Goal: Use online tool/utility: Use online tool/utility

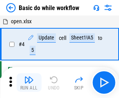
click at [29, 83] on img "button" at bounding box center [28, 80] width 9 height 9
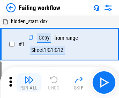
click at [29, 83] on img "button" at bounding box center [28, 80] width 9 height 9
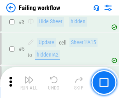
scroll to position [165, 0]
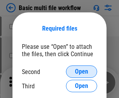
click at [81, 72] on span "Open" at bounding box center [81, 72] width 13 height 6
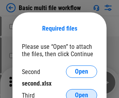
click at [81, 93] on span "Open" at bounding box center [81, 96] width 13 height 6
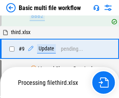
scroll to position [271, 0]
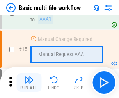
click at [29, 83] on img "button" at bounding box center [28, 80] width 9 height 9
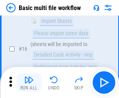
click at [29, 83] on img "button" at bounding box center [28, 80] width 9 height 9
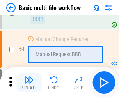
click at [29, 83] on img "button" at bounding box center [28, 80] width 9 height 9
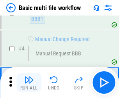
click at [29, 83] on img "button" at bounding box center [28, 80] width 9 height 9
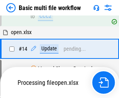
scroll to position [463, 0]
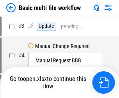
scroll to position [32, 0]
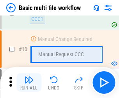
click at [29, 83] on img "button" at bounding box center [28, 80] width 9 height 9
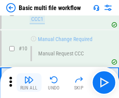
click at [29, 83] on img "button" at bounding box center [28, 80] width 9 height 9
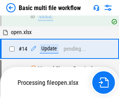
scroll to position [407, 0]
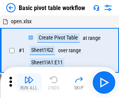
click at [29, 83] on img "button" at bounding box center [28, 80] width 9 height 9
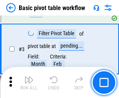
scroll to position [186, 0]
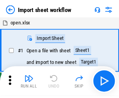
scroll to position [3, 0]
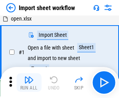
click at [29, 83] on img "button" at bounding box center [28, 80] width 9 height 9
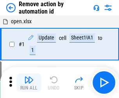
click at [29, 83] on img "button" at bounding box center [28, 80] width 9 height 9
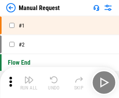
click at [29, 83] on img "button" at bounding box center [28, 80] width 9 height 9
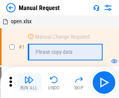
click at [29, 83] on img "button" at bounding box center [28, 80] width 9 height 9
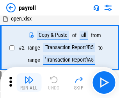
click at [29, 83] on img "button" at bounding box center [28, 80] width 9 height 9
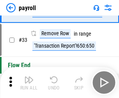
scroll to position [96, 0]
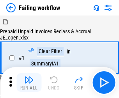
click at [29, 83] on img "button" at bounding box center [28, 80] width 9 height 9
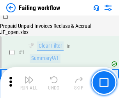
scroll to position [126, 0]
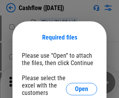
scroll to position [85, 0]
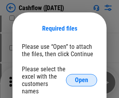
click at [81, 77] on span "Open" at bounding box center [81, 80] width 13 height 6
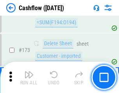
scroll to position [824, 0]
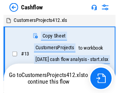
scroll to position [9, 0]
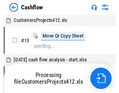
scroll to position [9, 0]
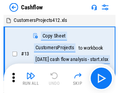
scroll to position [9, 0]
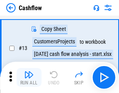
click at [29, 77] on img "button" at bounding box center [28, 74] width 9 height 9
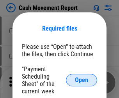
click at [81, 81] on span "Open" at bounding box center [81, 80] width 13 height 6
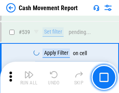
scroll to position [3455, 0]
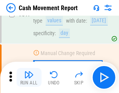
click at [29, 77] on img "button" at bounding box center [28, 74] width 9 height 9
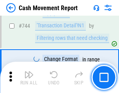
scroll to position [4146, 0]
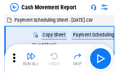
scroll to position [14, 0]
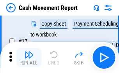
click at [29, 58] on img "button" at bounding box center [28, 54] width 9 height 9
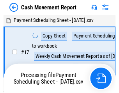
scroll to position [4, 0]
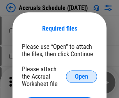
click at [81, 77] on span "Open" at bounding box center [81, 77] width 13 height 6
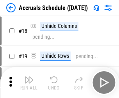
click at [29, 83] on img "button" at bounding box center [28, 80] width 9 height 9
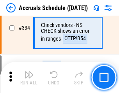
scroll to position [1610, 0]
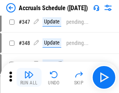
click at [29, 77] on img "button" at bounding box center [28, 74] width 9 height 9
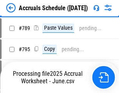
scroll to position [3270, 0]
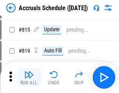
click at [29, 77] on img "button" at bounding box center [28, 74] width 9 height 9
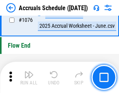
scroll to position [4662, 0]
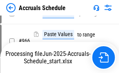
scroll to position [3849, 0]
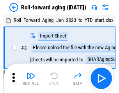
scroll to position [1, 0]
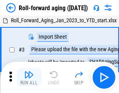
click at [29, 77] on img "button" at bounding box center [28, 74] width 9 height 9
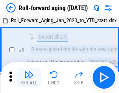
click at [29, 77] on img "button" at bounding box center [28, 74] width 9 height 9
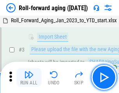
scroll to position [50, 0]
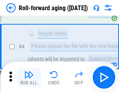
click at [29, 77] on img "button" at bounding box center [28, 74] width 9 height 9
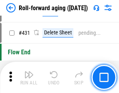
scroll to position [2699, 0]
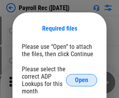
click at [81, 81] on span "Open" at bounding box center [81, 80] width 13 height 6
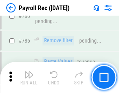
scroll to position [4866, 0]
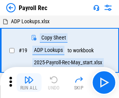
click at [29, 83] on img "button" at bounding box center [28, 80] width 9 height 9
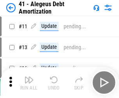
click at [29, 83] on img "button" at bounding box center [28, 80] width 9 height 9
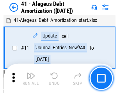
scroll to position [96, 0]
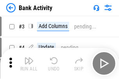
click at [29, 63] on img "button" at bounding box center [28, 60] width 9 height 9
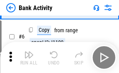
scroll to position [41, 0]
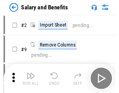
scroll to position [11, 0]
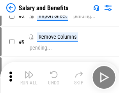
click at [29, 77] on img "button" at bounding box center [28, 74] width 9 height 9
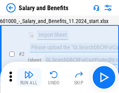
click at [29, 77] on img "button" at bounding box center [28, 74] width 9 height 9
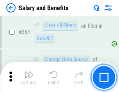
scroll to position [3666, 0]
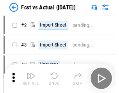
scroll to position [10, 0]
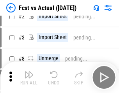
click at [29, 77] on img "button" at bounding box center [28, 74] width 9 height 9
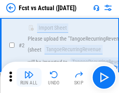
click at [29, 77] on img "button" at bounding box center [28, 74] width 9 height 9
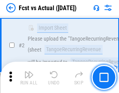
scroll to position [73, 0]
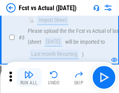
click at [29, 77] on img "button" at bounding box center [28, 74] width 9 height 9
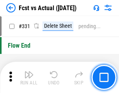
scroll to position [3726, 0]
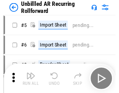
scroll to position [17, 0]
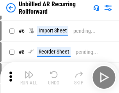
click at [29, 77] on img "button" at bounding box center [28, 74] width 9 height 9
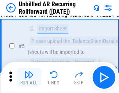
click at [29, 77] on img "button" at bounding box center [28, 74] width 9 height 9
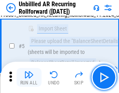
scroll to position [73, 0]
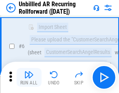
click at [29, 77] on img "button" at bounding box center [28, 74] width 9 height 9
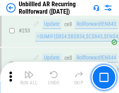
scroll to position [2644, 0]
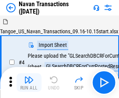
click at [29, 77] on img "button" at bounding box center [28, 80] width 9 height 9
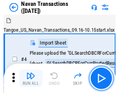
scroll to position [12, 0]
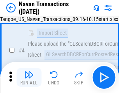
click at [29, 77] on img "button" at bounding box center [28, 74] width 9 height 9
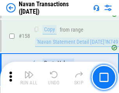
scroll to position [2524, 0]
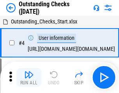
click at [29, 77] on img "button" at bounding box center [28, 74] width 9 height 9
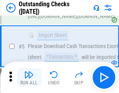
click at [29, 77] on img "button" at bounding box center [28, 74] width 9 height 9
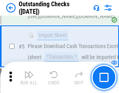
scroll to position [81, 0]
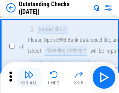
click at [29, 77] on img "button" at bounding box center [28, 74] width 9 height 9
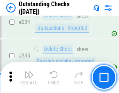
scroll to position [2364, 0]
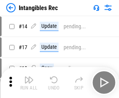
click at [29, 83] on img "button" at bounding box center [28, 80] width 9 height 9
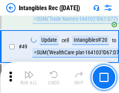
scroll to position [303, 0]
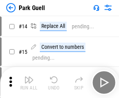
click at [29, 77] on img "button" at bounding box center [28, 80] width 9 height 9
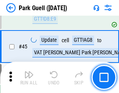
scroll to position [973, 0]
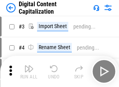
click at [29, 65] on img "button" at bounding box center [28, 68] width 9 height 9
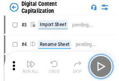
scroll to position [23, 0]
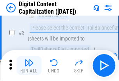
click at [29, 65] on img "button" at bounding box center [28, 62] width 9 height 9
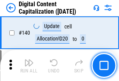
scroll to position [826, 0]
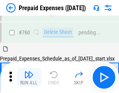
click at [29, 77] on img "button" at bounding box center [28, 74] width 9 height 9
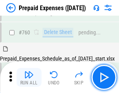
scroll to position [2157, 0]
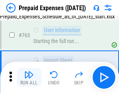
click at [29, 77] on img "button" at bounding box center [28, 74] width 9 height 9
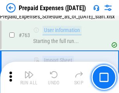
scroll to position [2203, 0]
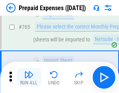
click at [29, 77] on img "button" at bounding box center [28, 74] width 9 height 9
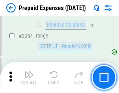
scroll to position [8137, 0]
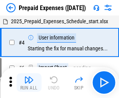
click at [29, 83] on img "button" at bounding box center [28, 80] width 9 height 9
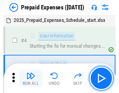
scroll to position [34, 0]
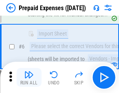
click at [29, 77] on img "button" at bounding box center [28, 74] width 9 height 9
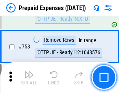
scroll to position [2774, 0]
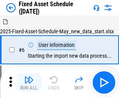
click at [29, 83] on img "button" at bounding box center [28, 80] width 9 height 9
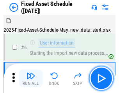
scroll to position [42, 0]
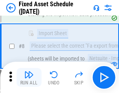
click at [29, 77] on img "button" at bounding box center [28, 74] width 9 height 9
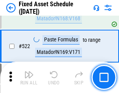
scroll to position [2706, 0]
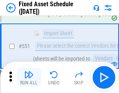
click at [29, 77] on img "button" at bounding box center [28, 74] width 9 height 9
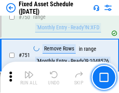
scroll to position [3795, 0]
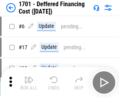
click at [29, 83] on img "button" at bounding box center [28, 80] width 9 height 9
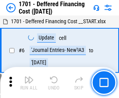
scroll to position [93, 0]
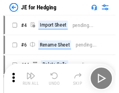
scroll to position [1, 0]
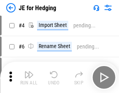
click at [29, 77] on img "button" at bounding box center [28, 74] width 9 height 9
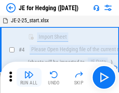
click at [29, 77] on img "button" at bounding box center [28, 74] width 9 height 9
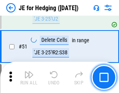
scroll to position [504, 0]
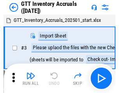
scroll to position [1, 0]
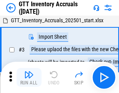
click at [29, 77] on img "button" at bounding box center [28, 74] width 9 height 9
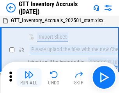
click at [29, 77] on img "button" at bounding box center [28, 74] width 9 height 9
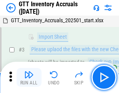
scroll to position [50, 0]
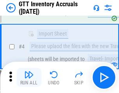
click at [29, 77] on img "button" at bounding box center [28, 74] width 9 height 9
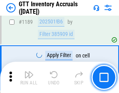
scroll to position [6356, 0]
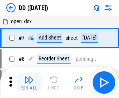
click at [29, 83] on img "button" at bounding box center [28, 80] width 9 height 9
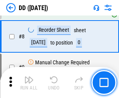
scroll to position [75, 0]
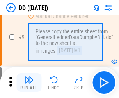
click at [29, 83] on img "button" at bounding box center [28, 80] width 9 height 9
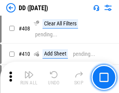
scroll to position [3483, 0]
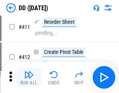
click at [29, 77] on img "button" at bounding box center [28, 74] width 9 height 9
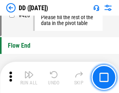
scroll to position [3726, 0]
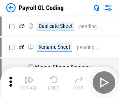
click at [29, 83] on img "button" at bounding box center [28, 80] width 9 height 9
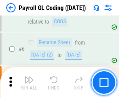
scroll to position [93, 0]
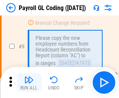
click at [29, 83] on img "button" at bounding box center [28, 80] width 9 height 9
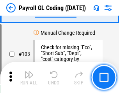
scroll to position [1826, 0]
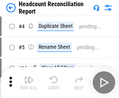
click at [29, 83] on img "button" at bounding box center [28, 80] width 9 height 9
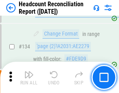
scroll to position [936, 0]
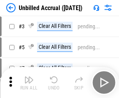
click at [29, 83] on img "button" at bounding box center [28, 80] width 9 height 9
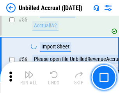
scroll to position [813, 0]
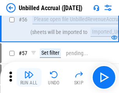
click at [29, 77] on img "button" at bounding box center [28, 74] width 9 height 9
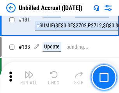
scroll to position [2319, 0]
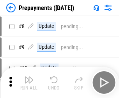
click at [29, 83] on img "button" at bounding box center [28, 80] width 9 height 9
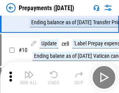
scroll to position [49, 0]
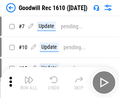
click at [29, 83] on img "button" at bounding box center [28, 80] width 9 height 9
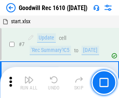
scroll to position [133, 0]
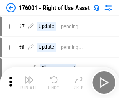
click at [29, 83] on img "button" at bounding box center [28, 80] width 9 height 9
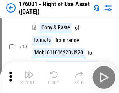
scroll to position [50, 0]
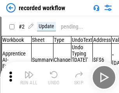
click at [29, 77] on img "button" at bounding box center [28, 74] width 9 height 9
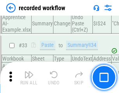
scroll to position [2433, 0]
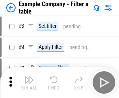
click at [29, 83] on img "button" at bounding box center [28, 80] width 9 height 9
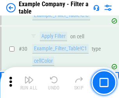
scroll to position [712, 0]
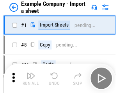
scroll to position [12, 0]
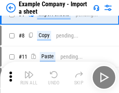
click at [29, 77] on img "button" at bounding box center [28, 74] width 9 height 9
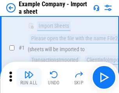
click at [29, 77] on img "button" at bounding box center [28, 74] width 9 height 9
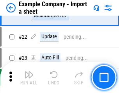
scroll to position [172, 0]
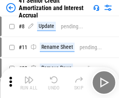
click at [29, 77] on img "button" at bounding box center [28, 80] width 9 height 9
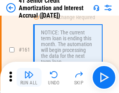
click at [29, 77] on img "button" at bounding box center [28, 74] width 9 height 9
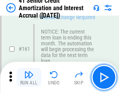
scroll to position [833, 0]
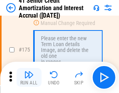
click at [29, 77] on img "button" at bounding box center [28, 74] width 9 height 9
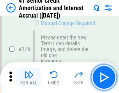
scroll to position [912, 0]
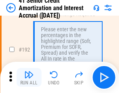
click at [29, 77] on img "button" at bounding box center [28, 74] width 9 height 9
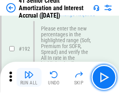
scroll to position [993, 0]
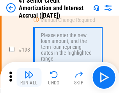
click at [29, 77] on img "button" at bounding box center [28, 74] width 9 height 9
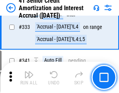
scroll to position [1989, 0]
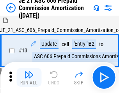
click at [29, 77] on img "button" at bounding box center [28, 74] width 9 height 9
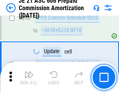
scroll to position [1453, 0]
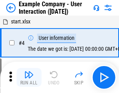
click at [29, 77] on img "button" at bounding box center [28, 74] width 9 height 9
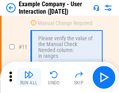
click at [29, 77] on img "button" at bounding box center [28, 74] width 9 height 9
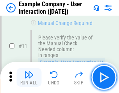
scroll to position [169, 0]
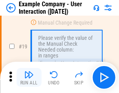
click at [29, 77] on img "button" at bounding box center [28, 74] width 9 height 9
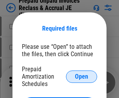
click at [81, 77] on span "Open" at bounding box center [81, 77] width 13 height 6
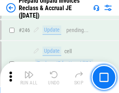
scroll to position [1051, 0]
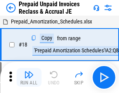
click at [29, 77] on img "button" at bounding box center [28, 74] width 9 height 9
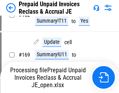
scroll to position [564, 0]
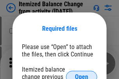
click at [81, 74] on span "Open" at bounding box center [81, 77] width 13 height 6
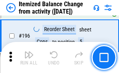
scroll to position [1498, 0]
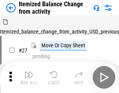
scroll to position [12, 0]
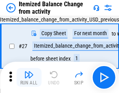
click at [29, 77] on img "button" at bounding box center [28, 74] width 9 height 9
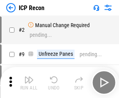
scroll to position [4, 0]
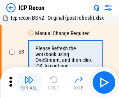
click at [29, 83] on img "button" at bounding box center [28, 80] width 9 height 9
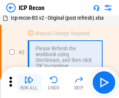
click at [29, 83] on img "button" at bounding box center [28, 80] width 9 height 9
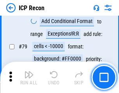
scroll to position [763, 0]
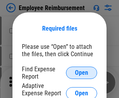
click at [81, 73] on span "Open" at bounding box center [81, 73] width 13 height 6
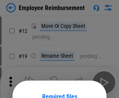
scroll to position [69, 0]
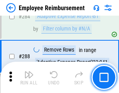
scroll to position [2116, 0]
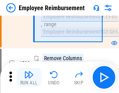
click at [29, 77] on img "button" at bounding box center [28, 74] width 9 height 9
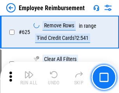
scroll to position [4661, 0]
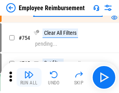
click at [29, 77] on img "button" at bounding box center [28, 74] width 9 height 9
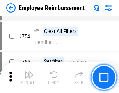
scroll to position [5461, 0]
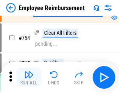
click at [29, 77] on img "button" at bounding box center [28, 74] width 9 height 9
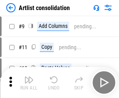
click at [29, 83] on img "button" at bounding box center [28, 80] width 9 height 9
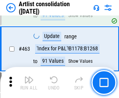
scroll to position [3408, 0]
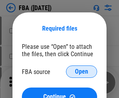
click at [81, 72] on span "Open" at bounding box center [81, 72] width 13 height 6
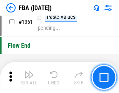
scroll to position [8268, 0]
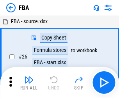
scroll to position [8, 0]
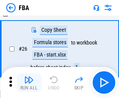
click at [29, 83] on img "button" at bounding box center [28, 80] width 9 height 9
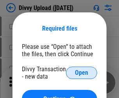
click at [81, 73] on span "Open" at bounding box center [81, 73] width 13 height 6
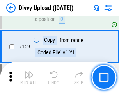
scroll to position [806, 0]
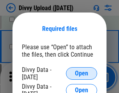
click at [81, 73] on span "Open" at bounding box center [81, 73] width 13 height 6
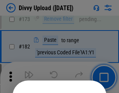
scroll to position [874, 0]
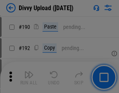
scroll to position [982, 0]
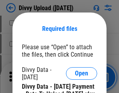
scroll to position [1553, 0]
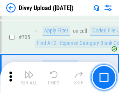
scroll to position [5325, 0]
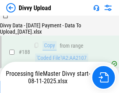
scroll to position [916, 0]
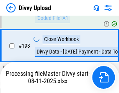
scroll to position [1043, 0]
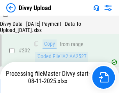
scroll to position [1260, 0]
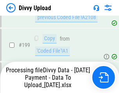
scroll to position [1214, 0]
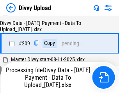
scroll to position [1431, 0]
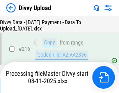
scroll to position [1603, 0]
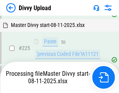
scroll to position [1848, 0]
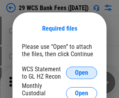
click at [81, 73] on span "Open" at bounding box center [81, 73] width 13 height 6
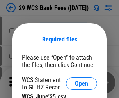
scroll to position [11, 0]
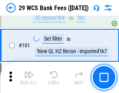
scroll to position [759, 0]
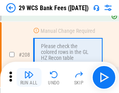
click at [29, 77] on img "button" at bounding box center [28, 74] width 9 height 9
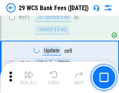
scroll to position [3916, 0]
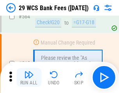
click at [29, 77] on img "button" at bounding box center [28, 74] width 9 height 9
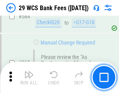
scroll to position [4210, 0]
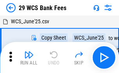
scroll to position [14, 0]
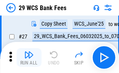
click at [29, 58] on img "button" at bounding box center [28, 54] width 9 height 9
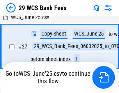
scroll to position [155, 0]
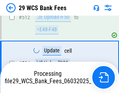
scroll to position [4156, 0]
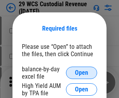
click at [81, 73] on span "Open" at bounding box center [81, 73] width 13 height 6
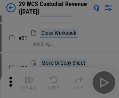
scroll to position [167, 0]
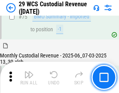
scroll to position [813, 0]
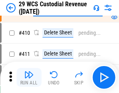
click at [29, 77] on img "button" at bounding box center [28, 74] width 9 height 9
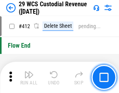
scroll to position [3718, 0]
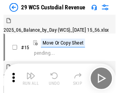
scroll to position [19, 0]
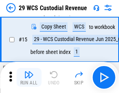
click at [29, 77] on img "button" at bounding box center [28, 74] width 9 height 9
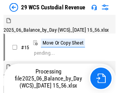
scroll to position [19, 0]
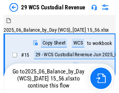
scroll to position [14, 0]
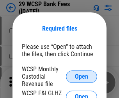
click at [81, 77] on span "Open" at bounding box center [81, 77] width 13 height 6
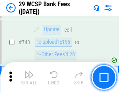
scroll to position [3923, 0]
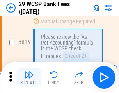
click at [29, 77] on img "button" at bounding box center [28, 74] width 9 height 9
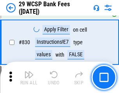
scroll to position [4939, 0]
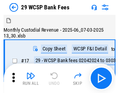
scroll to position [19, 0]
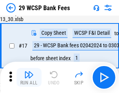
click at [29, 77] on img "button" at bounding box center [28, 74] width 9 height 9
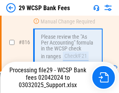
scroll to position [4786, 0]
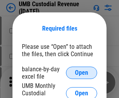
click at [81, 73] on span "Open" at bounding box center [81, 73] width 13 height 6
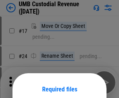
scroll to position [61, 0]
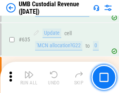
scroll to position [4074, 0]
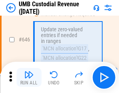
click at [29, 77] on img "button" at bounding box center [28, 74] width 9 height 9
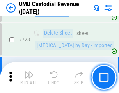
scroll to position [4802, 0]
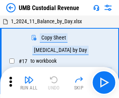
scroll to position [6, 0]
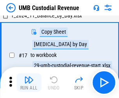
click at [29, 83] on img "button" at bounding box center [28, 80] width 9 height 9
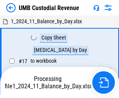
scroll to position [6, 0]
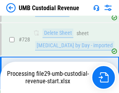
scroll to position [4784, 0]
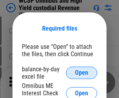
click at [81, 73] on span "Open" at bounding box center [81, 73] width 13 height 6
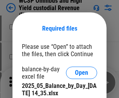
scroll to position [339, 0]
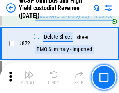
scroll to position [6588, 0]
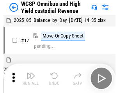
scroll to position [4, 0]
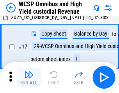
click at [29, 77] on img "button" at bounding box center [28, 74] width 9 height 9
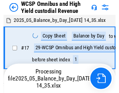
scroll to position [4, 0]
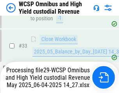
scroll to position [385, 0]
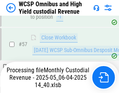
scroll to position [759, 0]
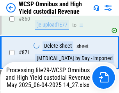
scroll to position [6570, 0]
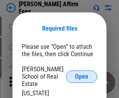
click at [81, 74] on span "Open" at bounding box center [81, 77] width 13 height 6
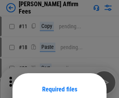
scroll to position [61, 0]
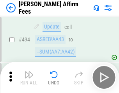
scroll to position [2117, 0]
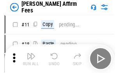
scroll to position [8, 0]
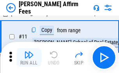
click at [29, 58] on img "button" at bounding box center [28, 54] width 9 height 9
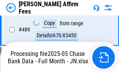
scroll to position [2041, 0]
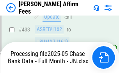
scroll to position [2041, 0]
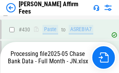
scroll to position [2041, 0]
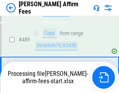
scroll to position [2032, 0]
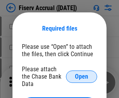
click at [81, 74] on span "Open" at bounding box center [81, 77] width 13 height 6
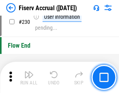
scroll to position [2467, 0]
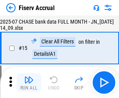
click at [29, 83] on img "button" at bounding box center [28, 80] width 9 height 9
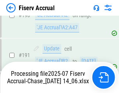
scroll to position [2047, 0]
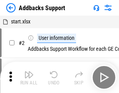
click at [29, 77] on img "button" at bounding box center [28, 74] width 9 height 9
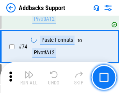
scroll to position [567, 0]
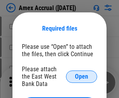
click at [81, 77] on span "Open" at bounding box center [81, 77] width 13 height 6
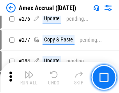
scroll to position [2077, 0]
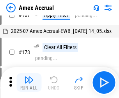
click at [29, 83] on img "button" at bounding box center [28, 80] width 9 height 9
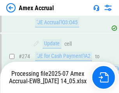
scroll to position [2320, 0]
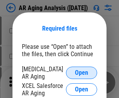
click at [81, 72] on span "Open" at bounding box center [81, 73] width 13 height 6
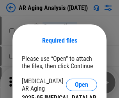
scroll to position [12, 0]
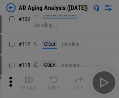
scroll to position [107, 0]
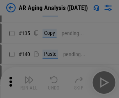
scroll to position [234, 0]
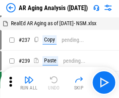
scroll to position [8, 0]
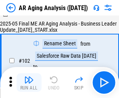
click at [29, 83] on img "button" at bounding box center [28, 80] width 9 height 9
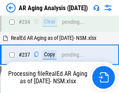
scroll to position [1207, 0]
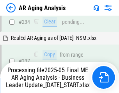
scroll to position [1198, 0]
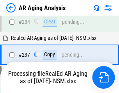
scroll to position [1198, 0]
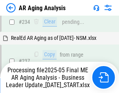
scroll to position [1198, 0]
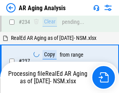
scroll to position [1230, 0]
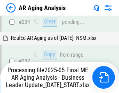
scroll to position [1198, 0]
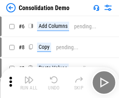
click at [29, 83] on img "button" at bounding box center [28, 80] width 9 height 9
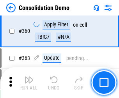
scroll to position [2609, 0]
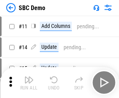
click at [29, 83] on img "button" at bounding box center [28, 80] width 9 height 9
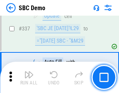
scroll to position [2048, 0]
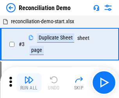
click at [29, 83] on img "button" at bounding box center [28, 80] width 9 height 9
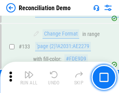
scroll to position [924, 0]
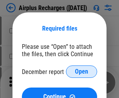
click at [81, 72] on span "Open" at bounding box center [81, 72] width 13 height 6
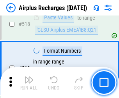
scroll to position [3350, 0]
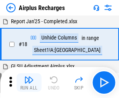
click at [29, 83] on img "button" at bounding box center [28, 80] width 9 height 9
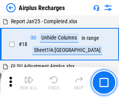
scroll to position [34, 0]
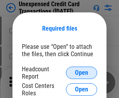
click at [81, 73] on span "Open" at bounding box center [81, 73] width 13 height 6
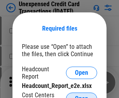
click at [81, 96] on span "Open" at bounding box center [81, 99] width 13 height 6
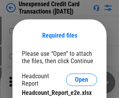
scroll to position [7, 0]
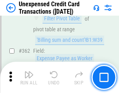
scroll to position [2002, 0]
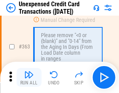
click at [29, 77] on img "button" at bounding box center [28, 74] width 9 height 9
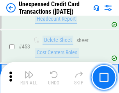
scroll to position [2655, 0]
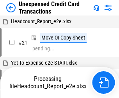
scroll to position [12, 0]
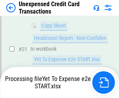
scroll to position [126, 0]
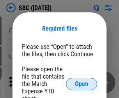
click at [81, 84] on span "Open" at bounding box center [81, 84] width 13 height 6
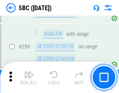
scroll to position [1521, 0]
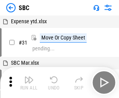
scroll to position [8, 0]
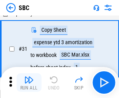
click at [29, 83] on img "button" at bounding box center [28, 80] width 9 height 9
